Goal: Entertainment & Leisure: Consume media (video, audio)

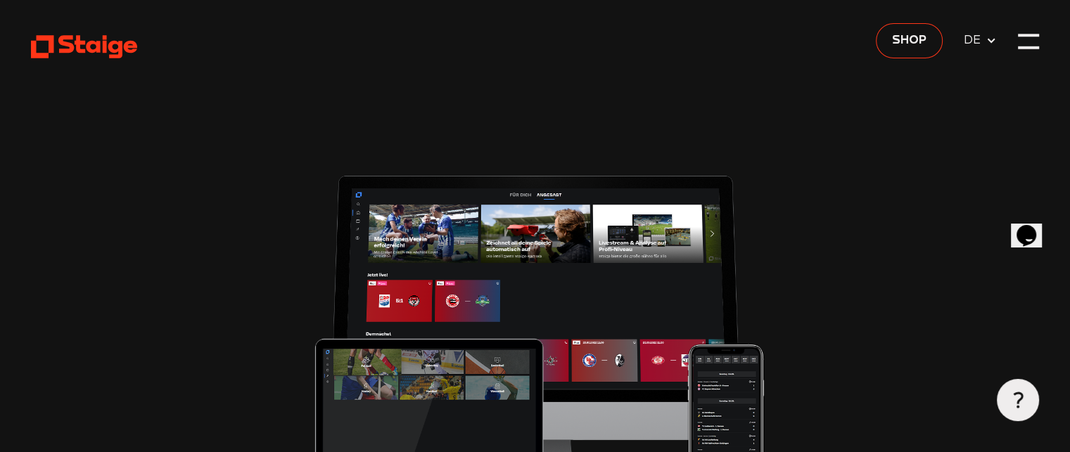
type input "0.8"
click at [1025, 42] on div at bounding box center [1028, 41] width 21 height 21
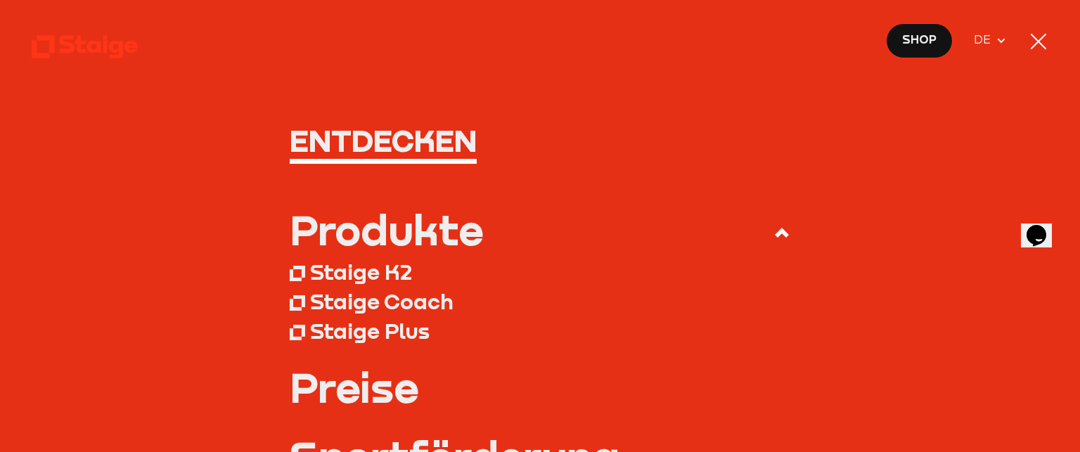
click at [1037, 38] on div at bounding box center [1038, 42] width 21 height 21
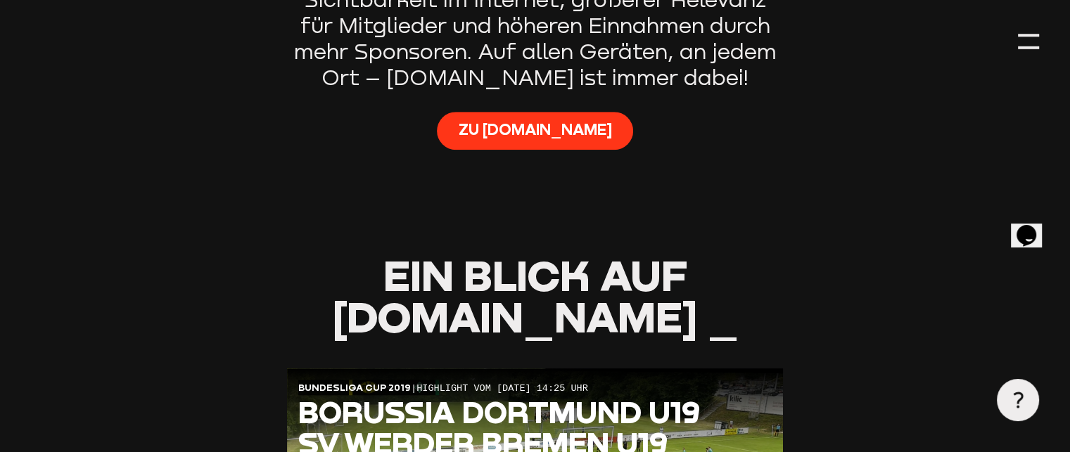
scroll to position [1069, 0]
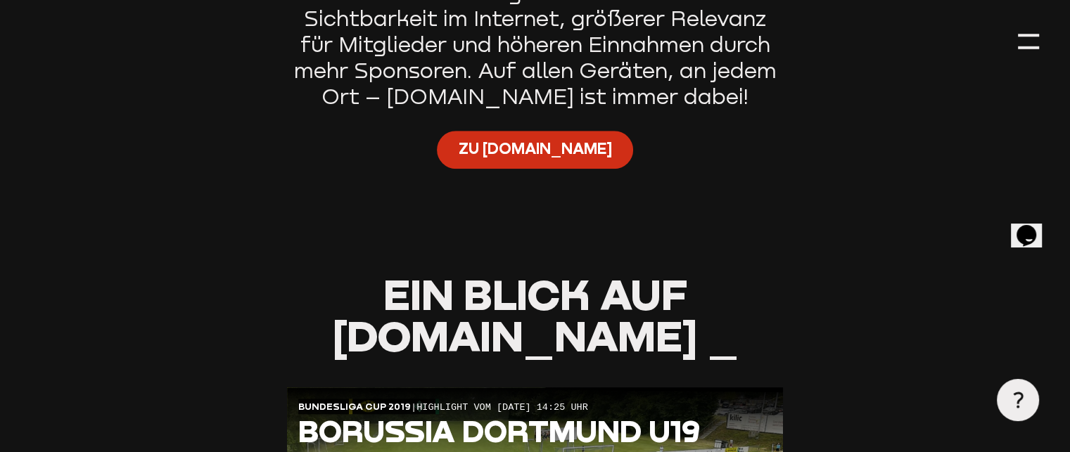
click at [527, 160] on span "Zu [DOMAIN_NAME]" at bounding box center [534, 149] width 153 height 21
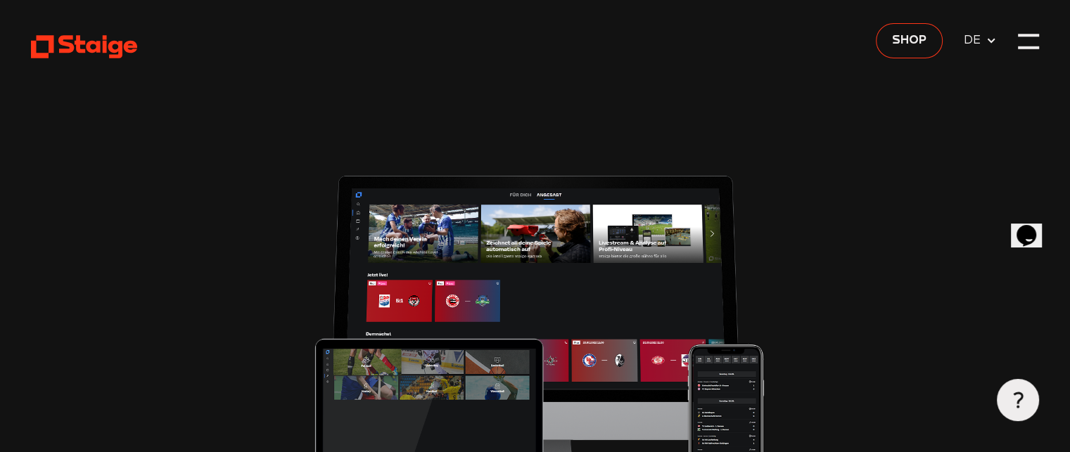
type input "0.8"
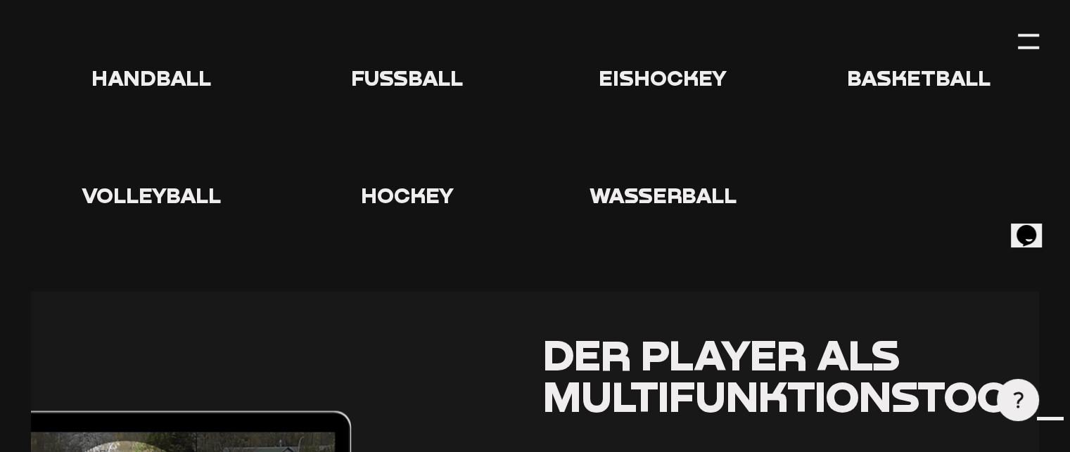
scroll to position [2700, 0]
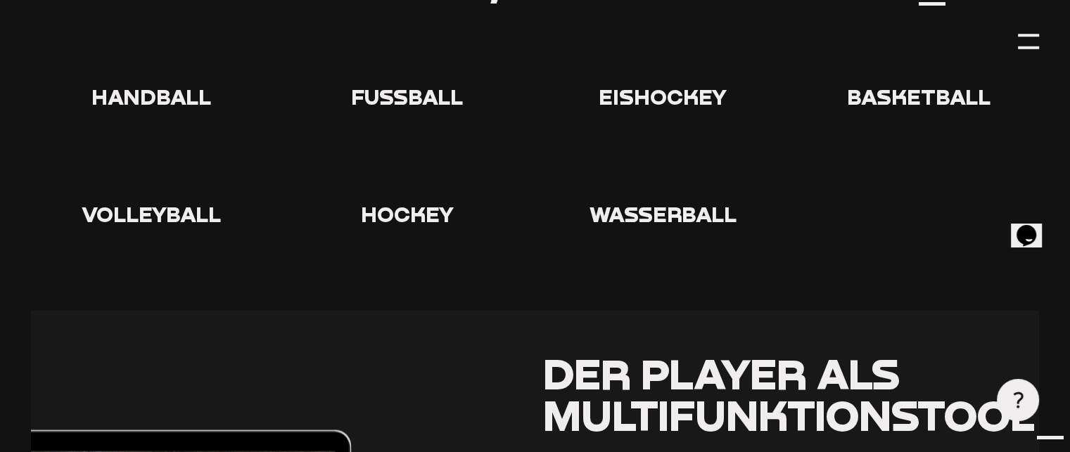
click at [385, 33] on use at bounding box center [385, 33] width 0 height 0
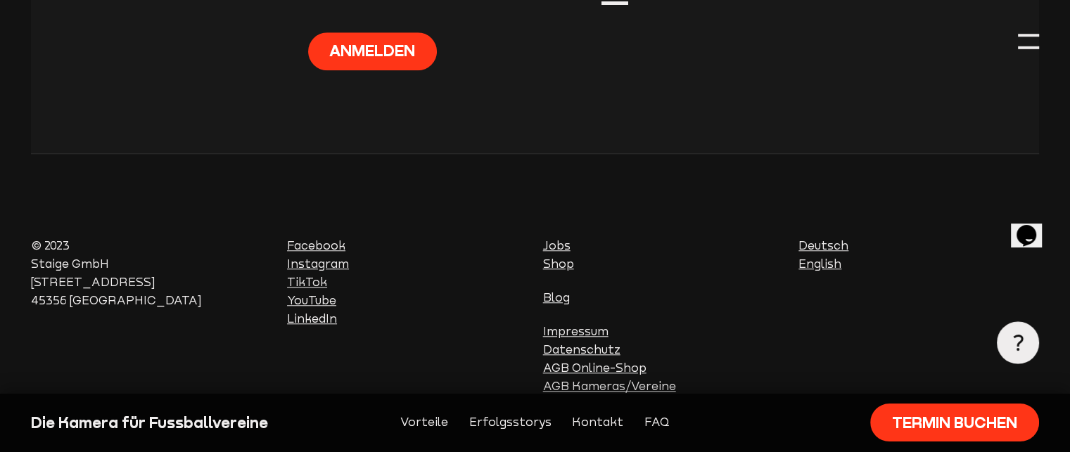
scroll to position [6591, 0]
